Goal: Task Accomplishment & Management: Complete application form

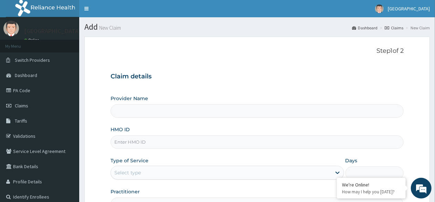
type input "[GEOGRAPHIC_DATA] -Mushin"
click at [149, 144] on input "HMO ID" at bounding box center [257, 141] width 293 height 13
type input "NPZ/10068/A"
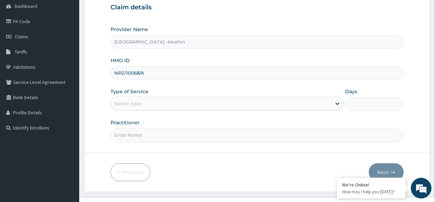
scroll to position [80, 0]
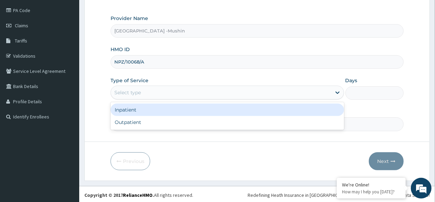
click at [174, 120] on div "Outpatient" at bounding box center [227, 122] width 233 height 12
type input "1"
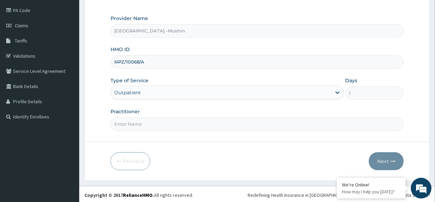
click at [150, 121] on input "Practitioner" at bounding box center [257, 123] width 293 height 13
type input "[PERSON_NAME][GEOGRAPHIC_DATA]"
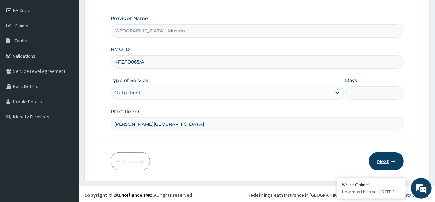
click at [382, 159] on button "Next" at bounding box center [386, 161] width 35 height 18
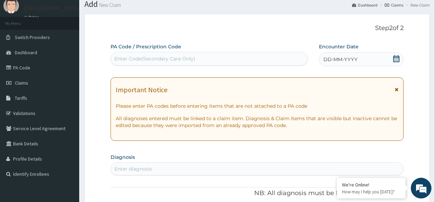
scroll to position [21, 0]
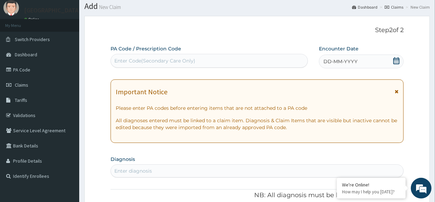
click at [401, 59] on div "DD-MM-YYYY" at bounding box center [361, 61] width 85 height 14
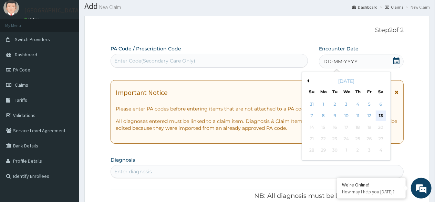
click at [381, 117] on div "13" at bounding box center [381, 116] width 10 height 10
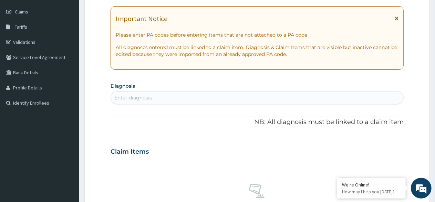
scroll to position [104, 0]
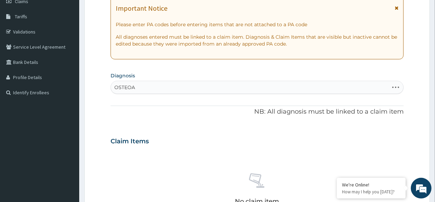
type input "OSTEOAR"
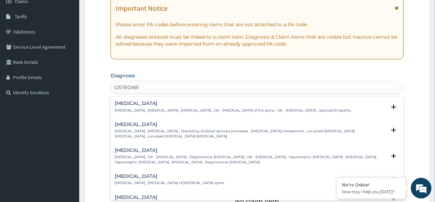
click at [165, 108] on p "[MEDICAL_DATA] , [MEDICAL_DATA] , [MEDICAL_DATA] , OA - [MEDICAL_DATA] of the s…" at bounding box center [233, 110] width 236 height 5
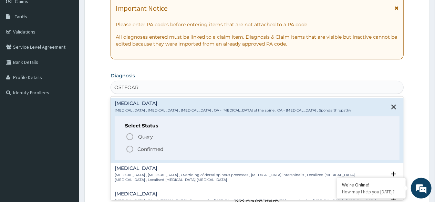
click at [131, 147] on icon "status option filled" at bounding box center [130, 149] width 8 height 8
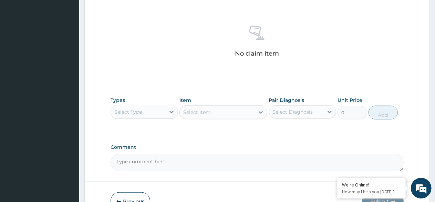
scroll to position [294, 0]
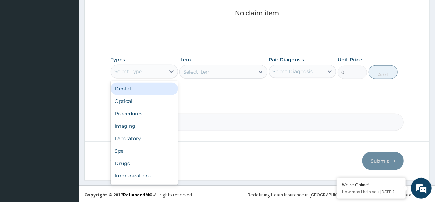
click at [140, 111] on div "Procedures" at bounding box center [145, 113] width 68 height 12
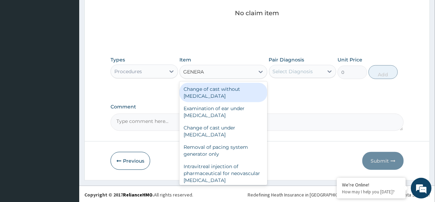
type input "GENERAL"
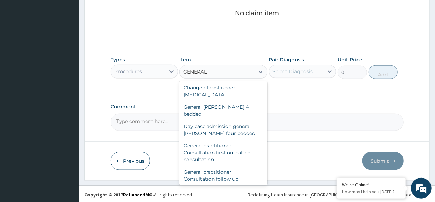
scroll to position [41, 0]
click at [227, 146] on div "General practitioner Consultation first outpatient consultation" at bounding box center [224, 152] width 88 height 26
type input "3000"
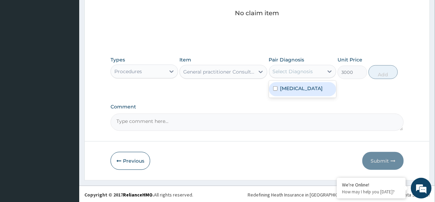
click at [293, 90] on label "[MEDICAL_DATA]" at bounding box center [302, 88] width 43 height 7
checkbox input "true"
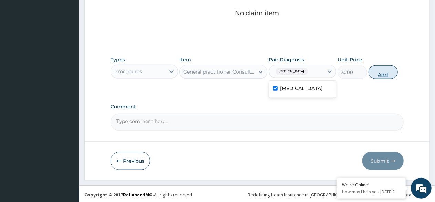
click at [382, 74] on button "Add" at bounding box center [383, 72] width 29 height 14
type input "0"
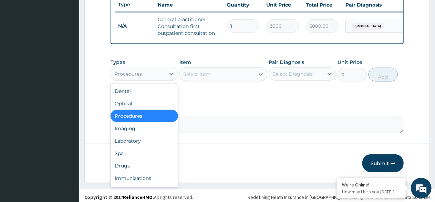
scroll to position [263, 0]
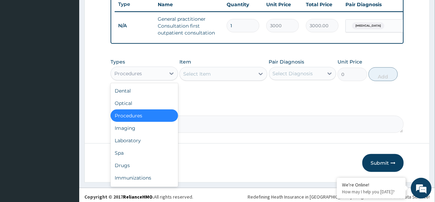
click at [131, 146] on div "Laboratory" at bounding box center [145, 140] width 68 height 12
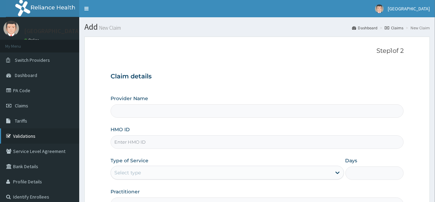
click at [23, 135] on link "Validations" at bounding box center [39, 135] width 79 height 15
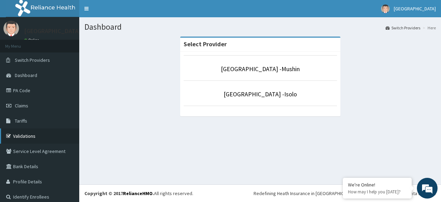
click at [23, 134] on link "Validations" at bounding box center [39, 135] width 79 height 15
